Goal: Find contact information: Find contact information

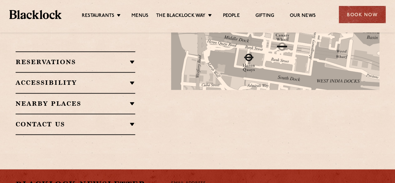
scroll to position [405, 0]
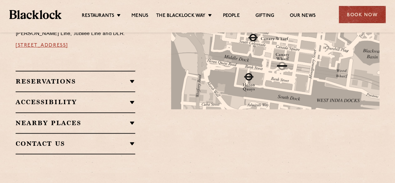
click at [102, 140] on h2 "Contact Us" at bounding box center [76, 143] width 120 height 7
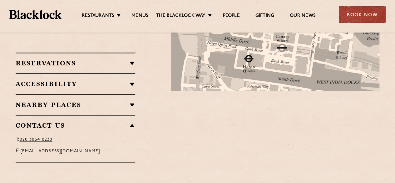
scroll to position [436, 0]
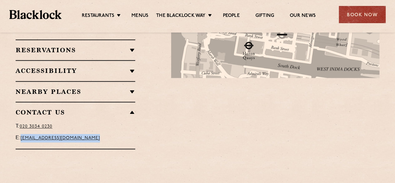
drag, startPoint x: 113, startPoint y: 121, endPoint x: 23, endPoint y: 123, distance: 90.6
click at [23, 134] on p "E: [EMAIL_ADDRESS][DOMAIN_NAME]" at bounding box center [76, 138] width 120 height 8
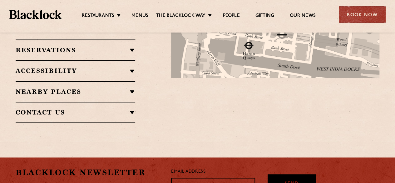
drag, startPoint x: 24, startPoint y: 122, endPoint x: 85, endPoint y: 133, distance: 61.6
click at [107, 108] on h2 "Contact Us" at bounding box center [76, 111] width 120 height 7
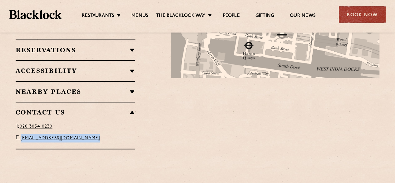
drag, startPoint x: 116, startPoint y: 121, endPoint x: 22, endPoint y: 125, distance: 94.0
click at [22, 134] on p "E: [EMAIL_ADDRESS][DOMAIN_NAME]" at bounding box center [76, 138] width 120 height 8
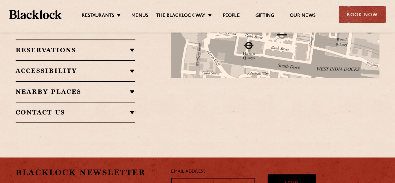
click at [46, 104] on div "Contact Us T: [PHONE_NUMBER] E: [EMAIL_ADDRESS][DOMAIN_NAME]" at bounding box center [76, 111] width 120 height 21
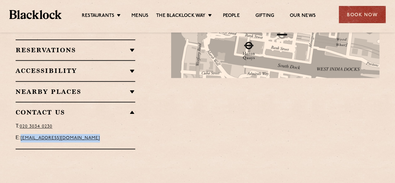
drag, startPoint x: 115, startPoint y: 122, endPoint x: 23, endPoint y: 121, distance: 92.1
click at [23, 134] on p "E: [EMAIL_ADDRESS][DOMAIN_NAME]" at bounding box center [76, 138] width 120 height 8
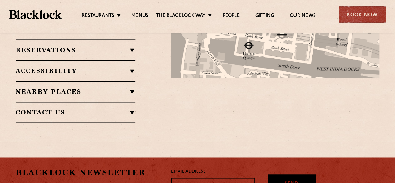
click at [31, 102] on div "Contact Us T: [PHONE_NUMBER] E: [EMAIL_ADDRESS][DOMAIN_NAME]" at bounding box center [76, 111] width 120 height 21
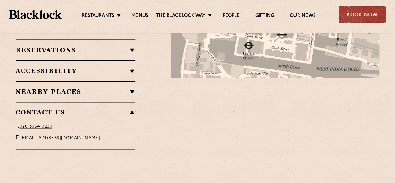
click at [44, 136] on span "[EMAIL_ADDRESS][DOMAIN_NAME]" at bounding box center [60, 138] width 79 height 5
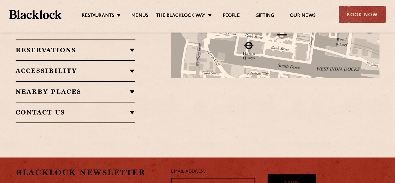
click at [52, 102] on div "Contact Us T: [PHONE_NUMBER] E: [EMAIL_ADDRESS][DOMAIN_NAME]" at bounding box center [76, 111] width 120 height 21
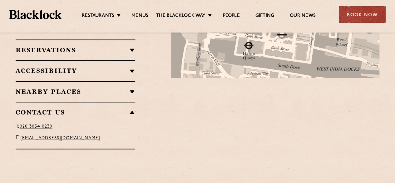
click at [56, 136] on span "[EMAIL_ADDRESS][DOMAIN_NAME]" at bounding box center [60, 138] width 79 height 5
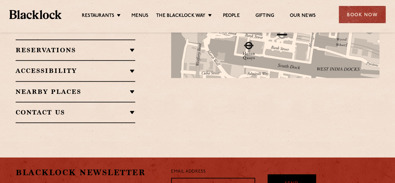
click at [51, 104] on div "Contact Us T: [PHONE_NUMBER] E: [EMAIL_ADDRESS][DOMAIN_NAME]" at bounding box center [76, 111] width 120 height 21
